Goal: Information Seeking & Learning: Learn about a topic

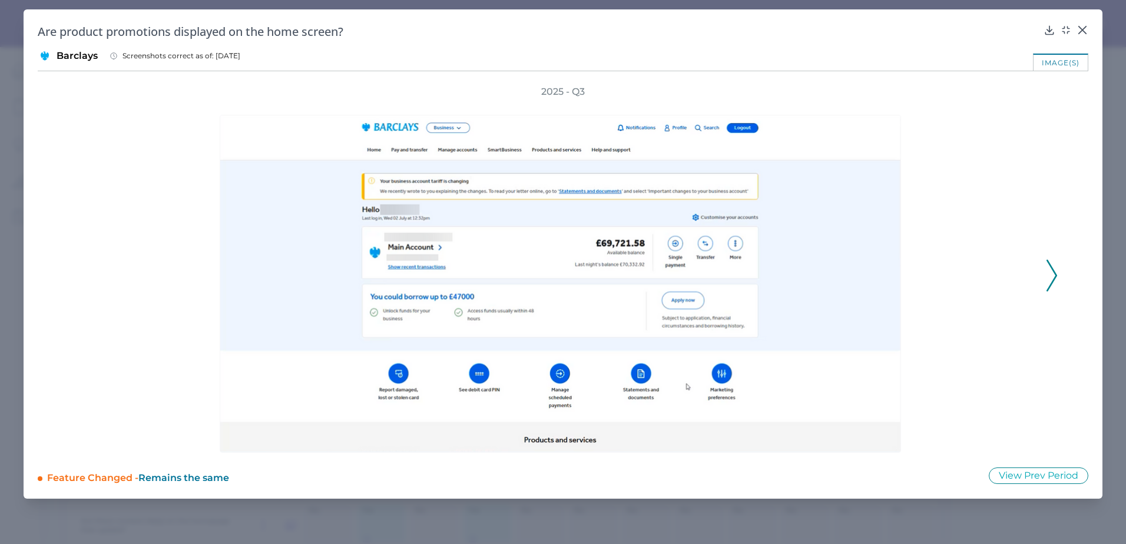
scroll to position [177, 0]
click at [1056, 273] on polyline at bounding box center [1051, 275] width 9 height 30
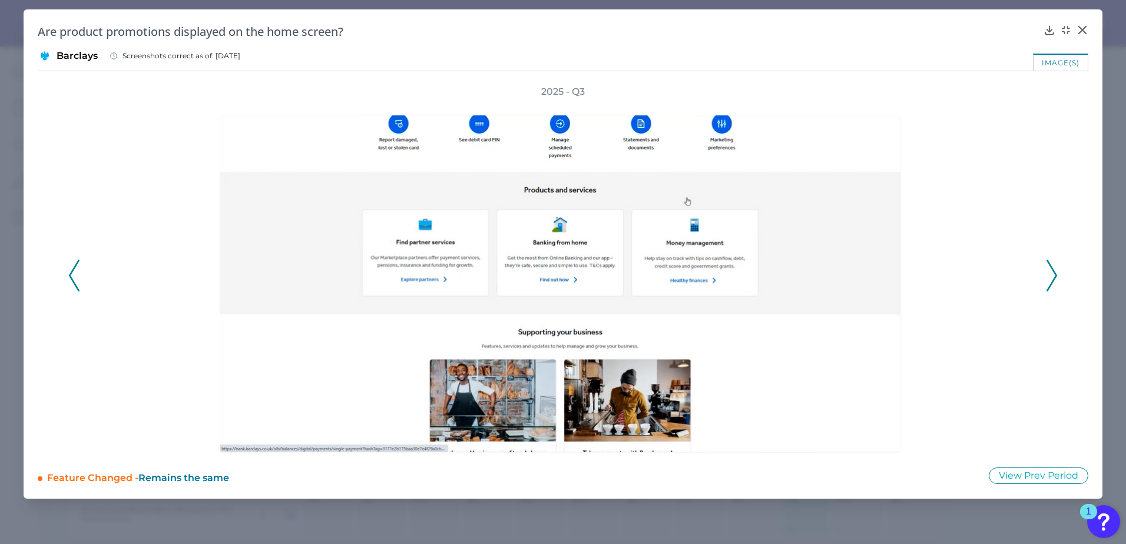
click at [1056, 273] on polyline at bounding box center [1051, 275] width 9 height 30
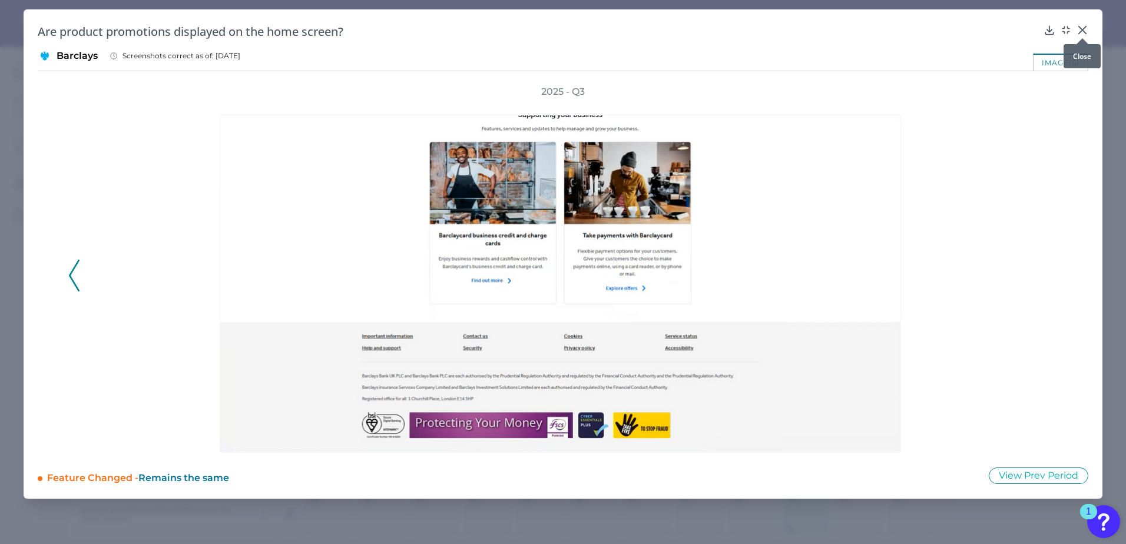
click at [1083, 31] on icon at bounding box center [1082, 30] width 7 height 7
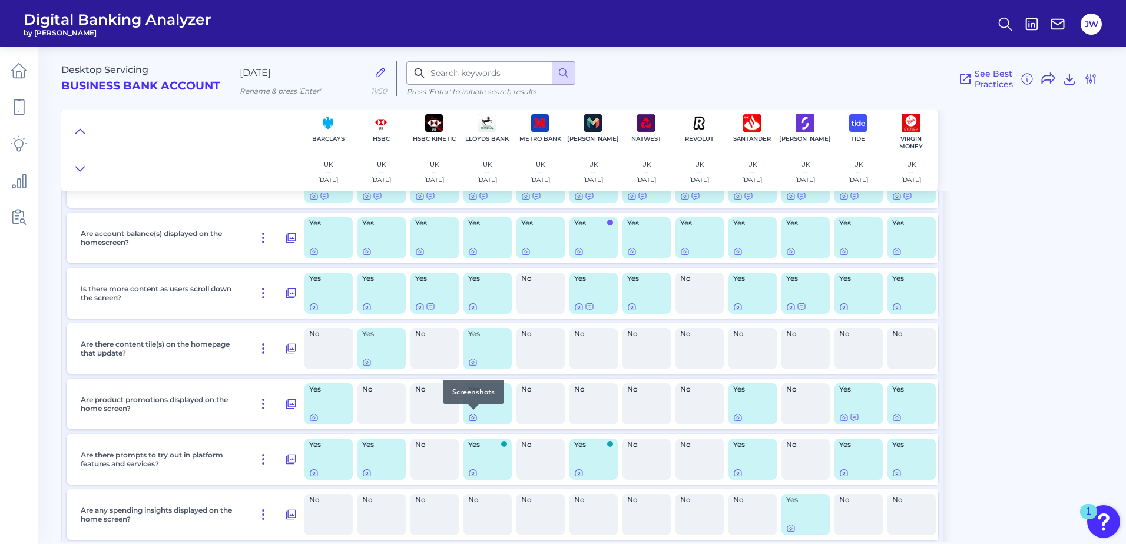
click at [475, 416] on icon at bounding box center [473, 418] width 7 height 6
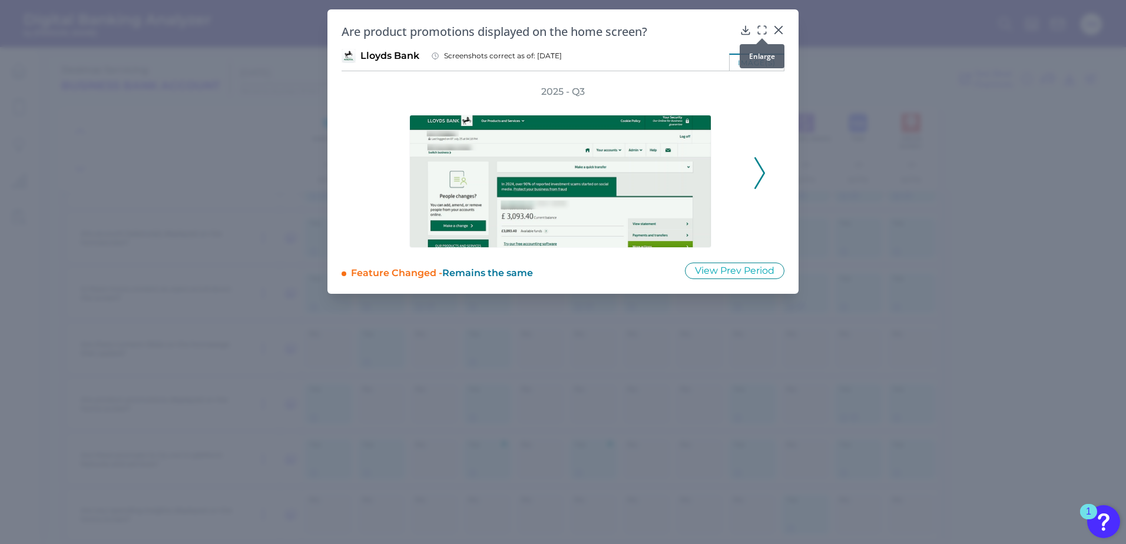
click at [758, 27] on icon at bounding box center [759, 27] width 2 height 2
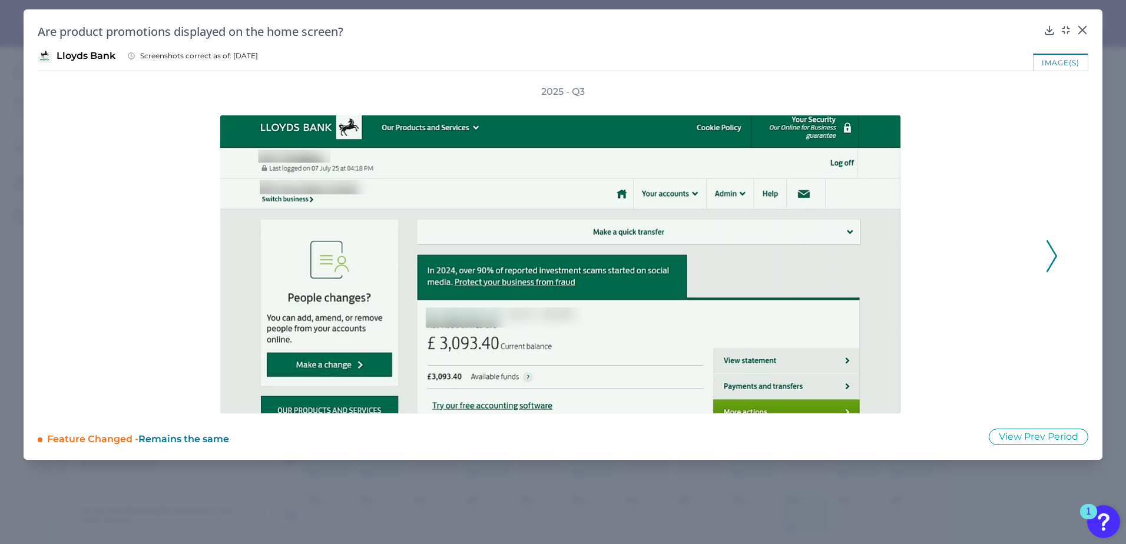
click at [1049, 260] on icon at bounding box center [1052, 256] width 11 height 32
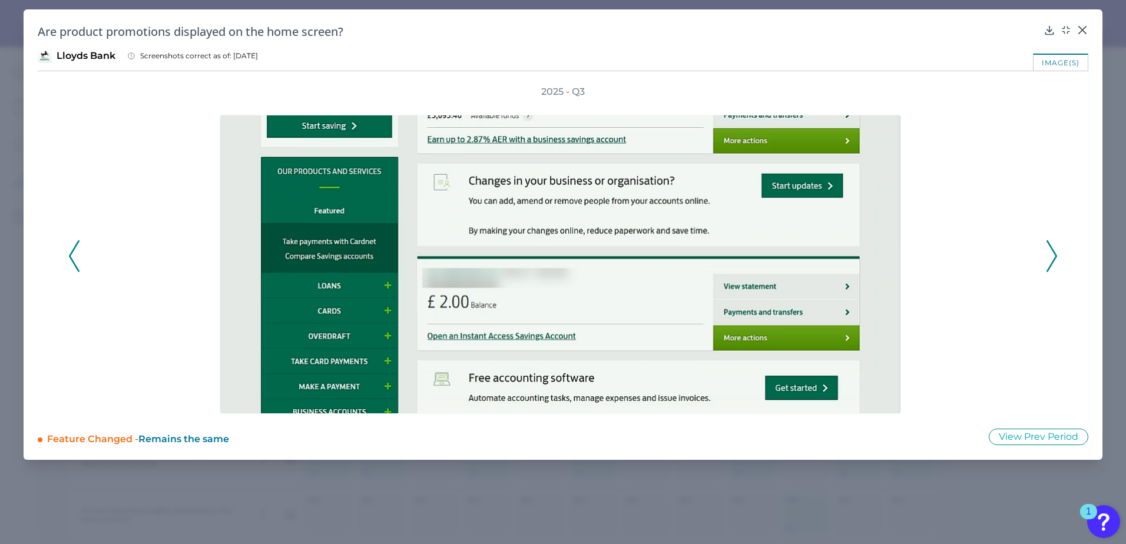
click at [1049, 260] on icon at bounding box center [1052, 256] width 11 height 32
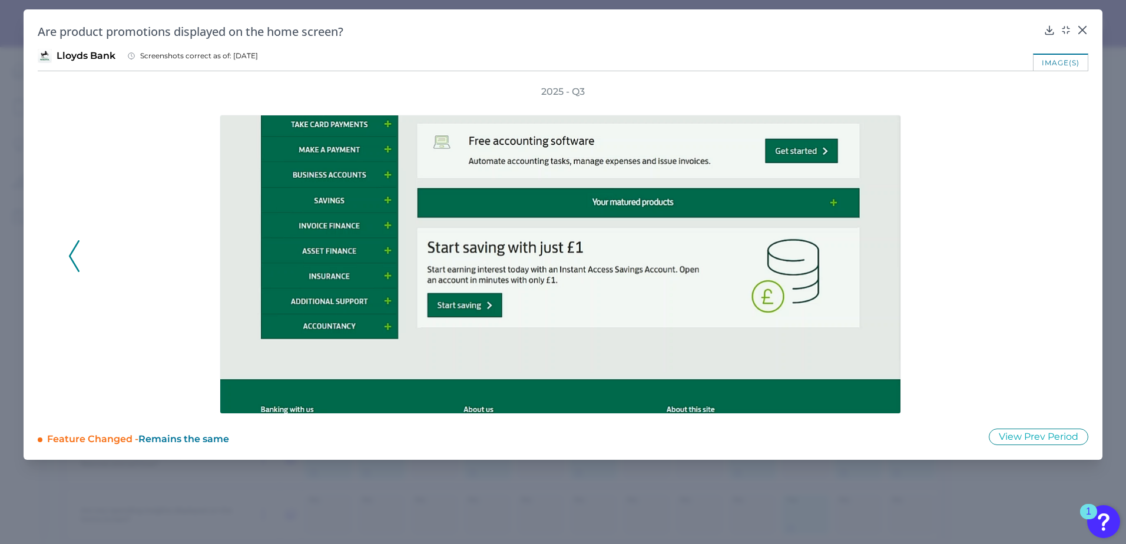
click at [1076, 27] on div "Are product promotions displayed on the home screen?" at bounding box center [563, 32] width 1051 height 16
click at [1077, 27] on icon at bounding box center [1083, 30] width 12 height 12
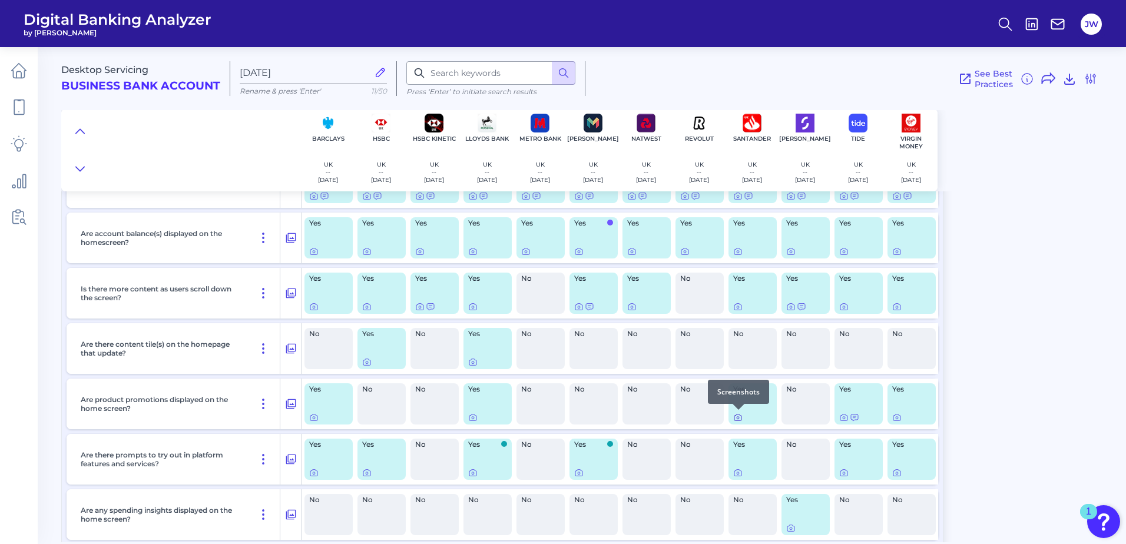
click at [740, 418] on icon at bounding box center [737, 417] width 9 height 9
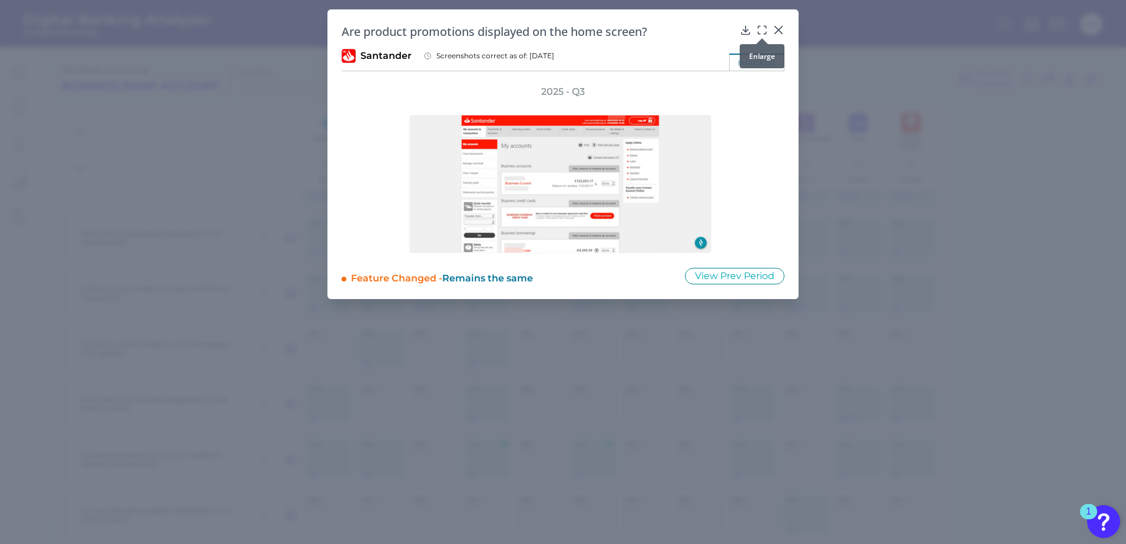
click at [767, 31] on icon at bounding box center [762, 30] width 12 height 12
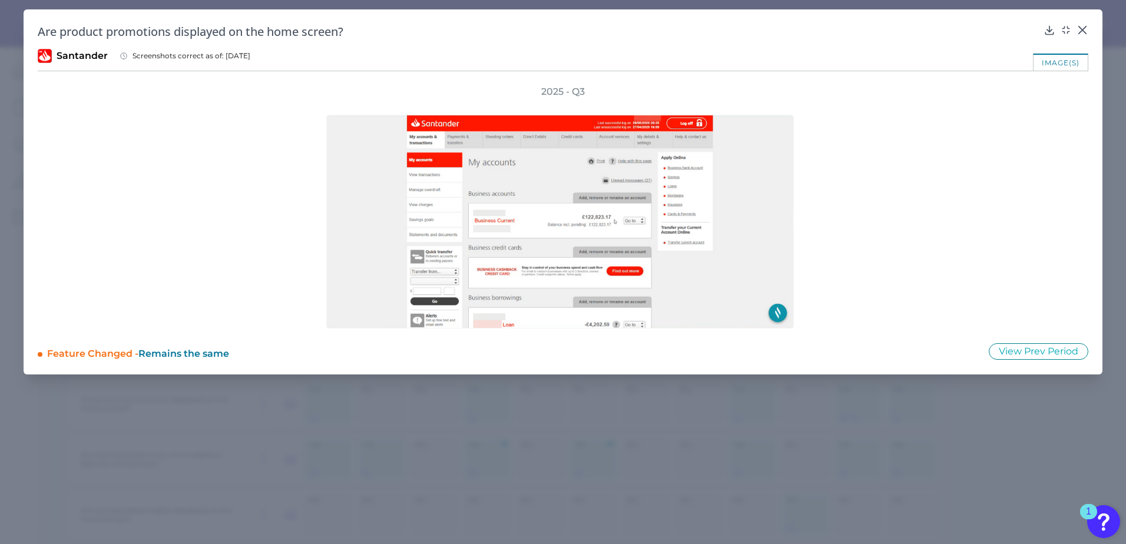
click at [917, 186] on div "2025 - Q3" at bounding box center [563, 206] width 1051 height 243
click at [1080, 30] on icon at bounding box center [1083, 30] width 12 height 12
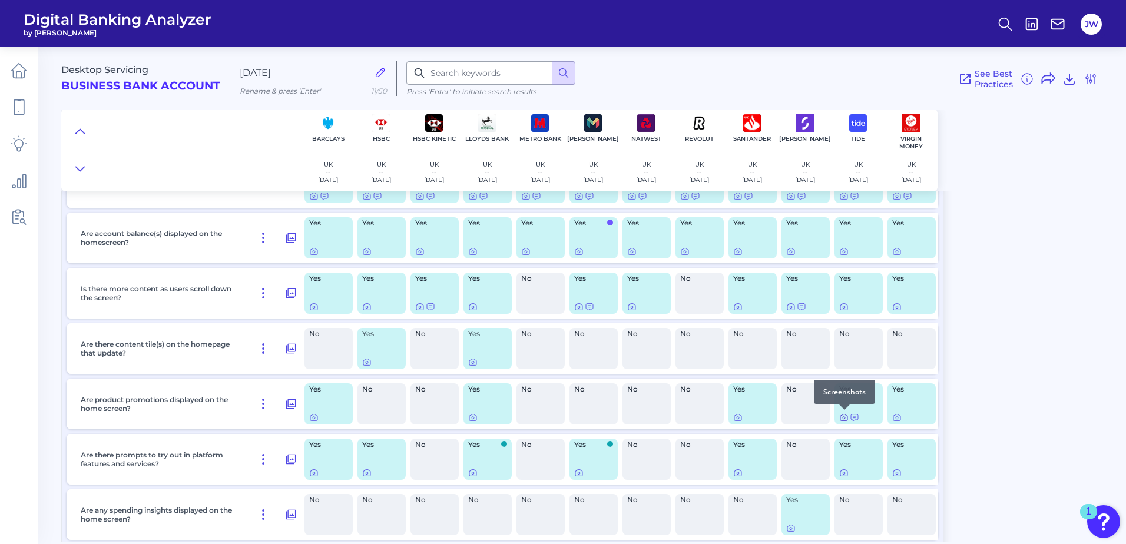
click at [845, 418] on icon at bounding box center [843, 417] width 9 height 9
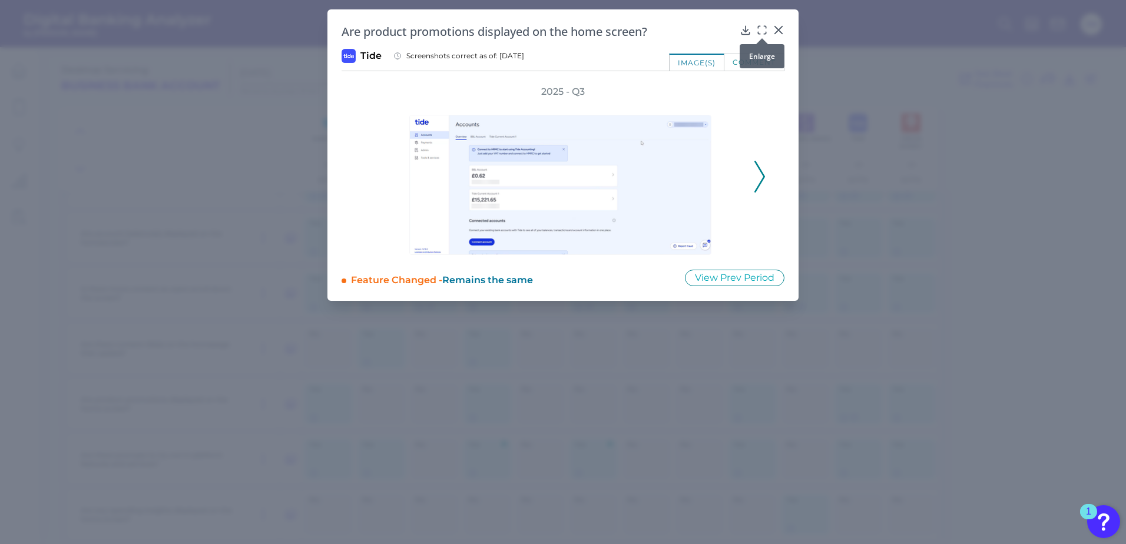
click at [762, 33] on div at bounding box center [762, 38] width 12 height 12
click at [759, 25] on icon at bounding box center [762, 30] width 12 height 12
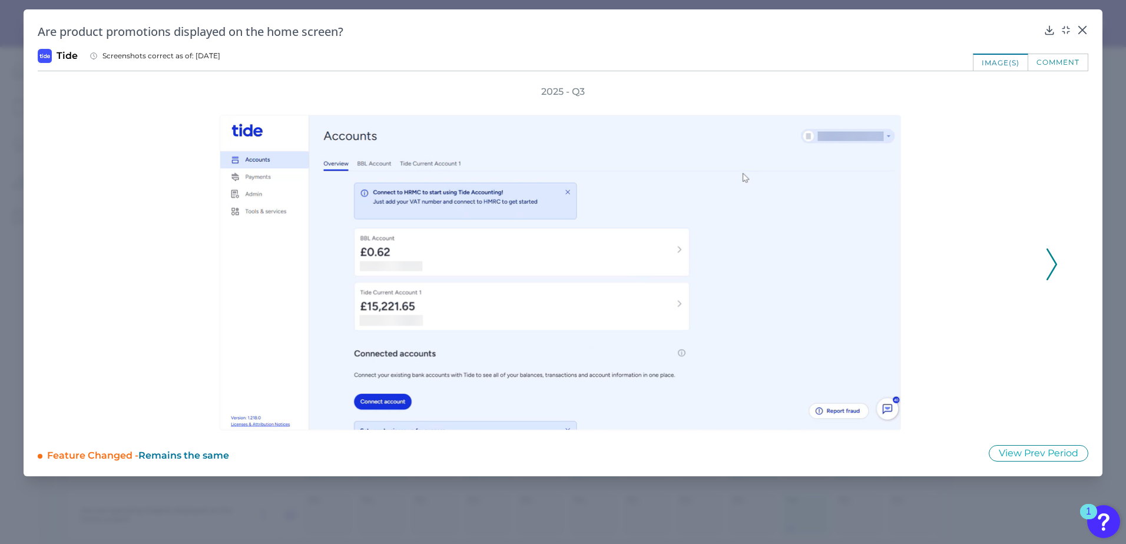
click at [935, 225] on div at bounding box center [563, 264] width 950 height 332
click at [1083, 25] on icon at bounding box center [1083, 30] width 12 height 12
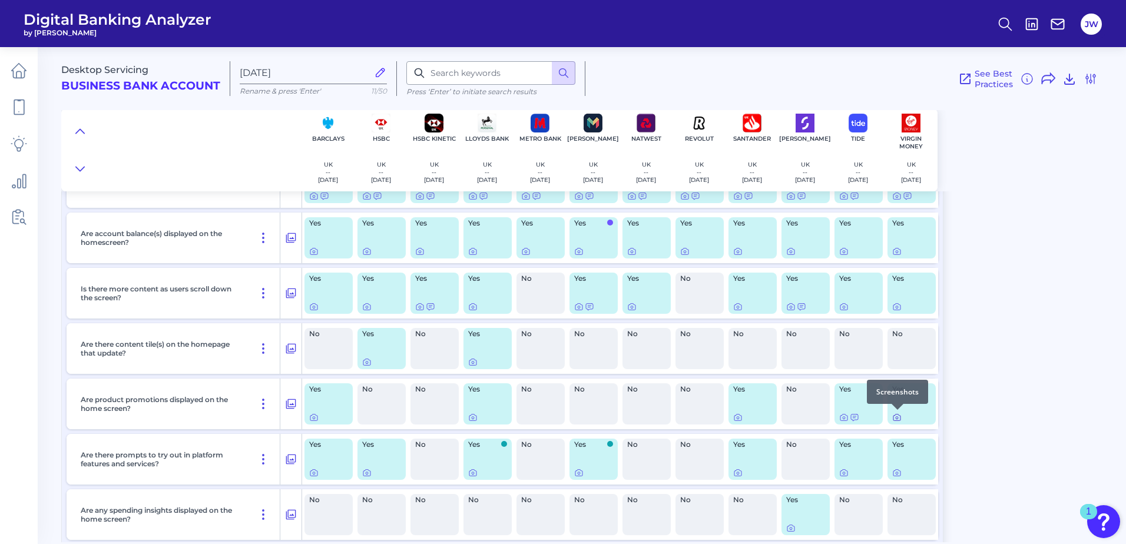
click at [894, 416] on icon at bounding box center [897, 418] width 7 height 6
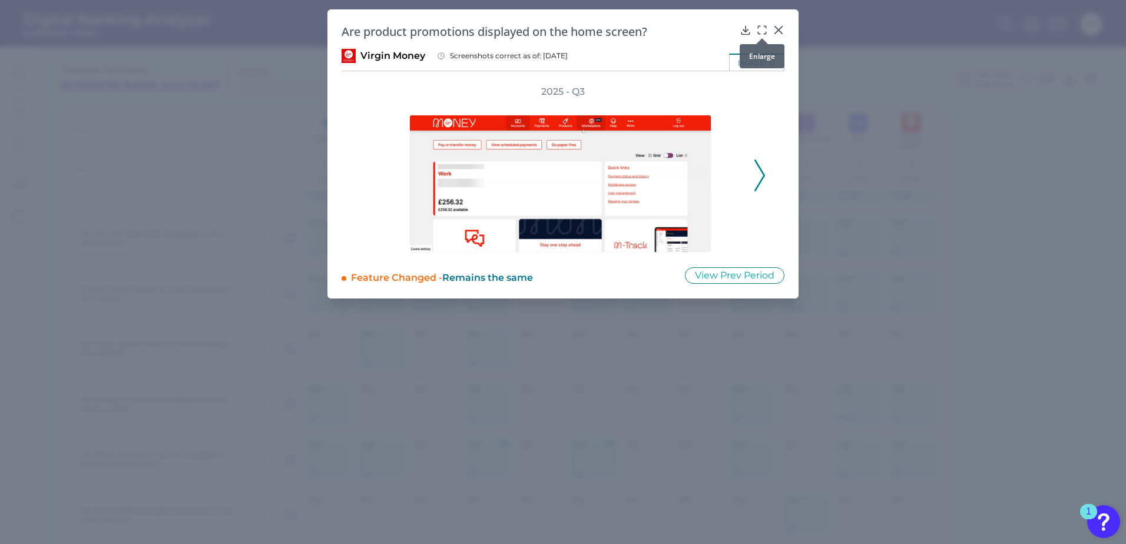
click at [760, 31] on icon at bounding box center [762, 30] width 12 height 12
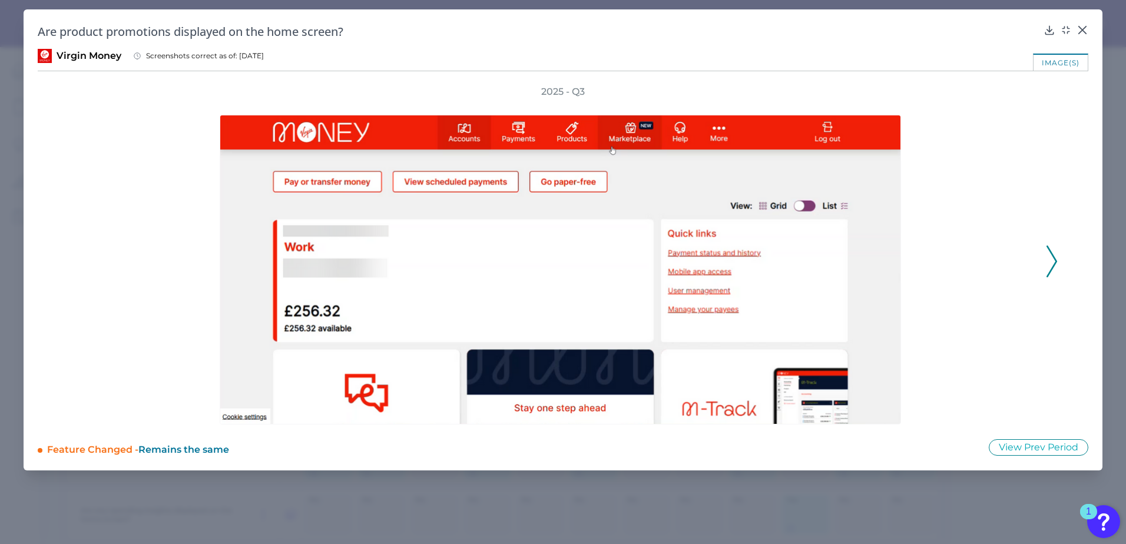
click at [1047, 262] on icon at bounding box center [1052, 262] width 11 height 32
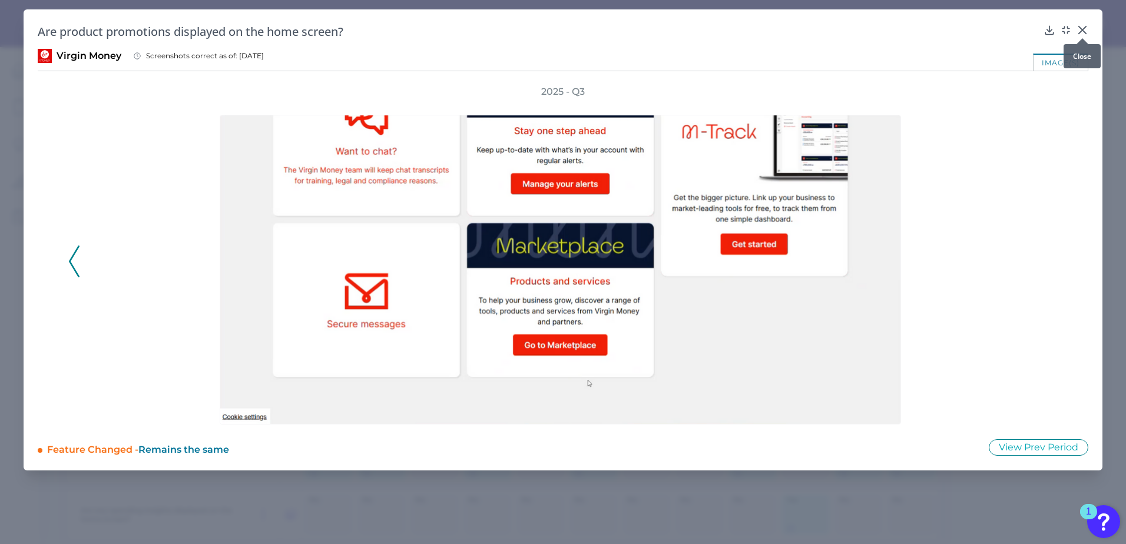
click at [1077, 26] on icon at bounding box center [1083, 30] width 12 height 12
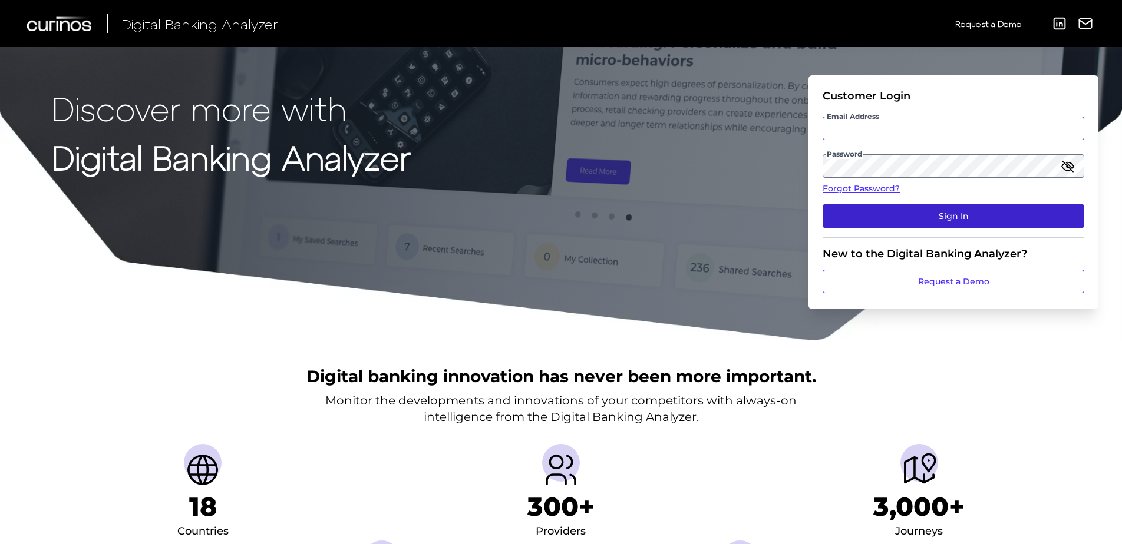
type input "jack.wiseman@curinos.com"
click at [888, 217] on button "Sign In" at bounding box center [953, 216] width 262 height 24
